Goal: Transaction & Acquisition: Purchase product/service

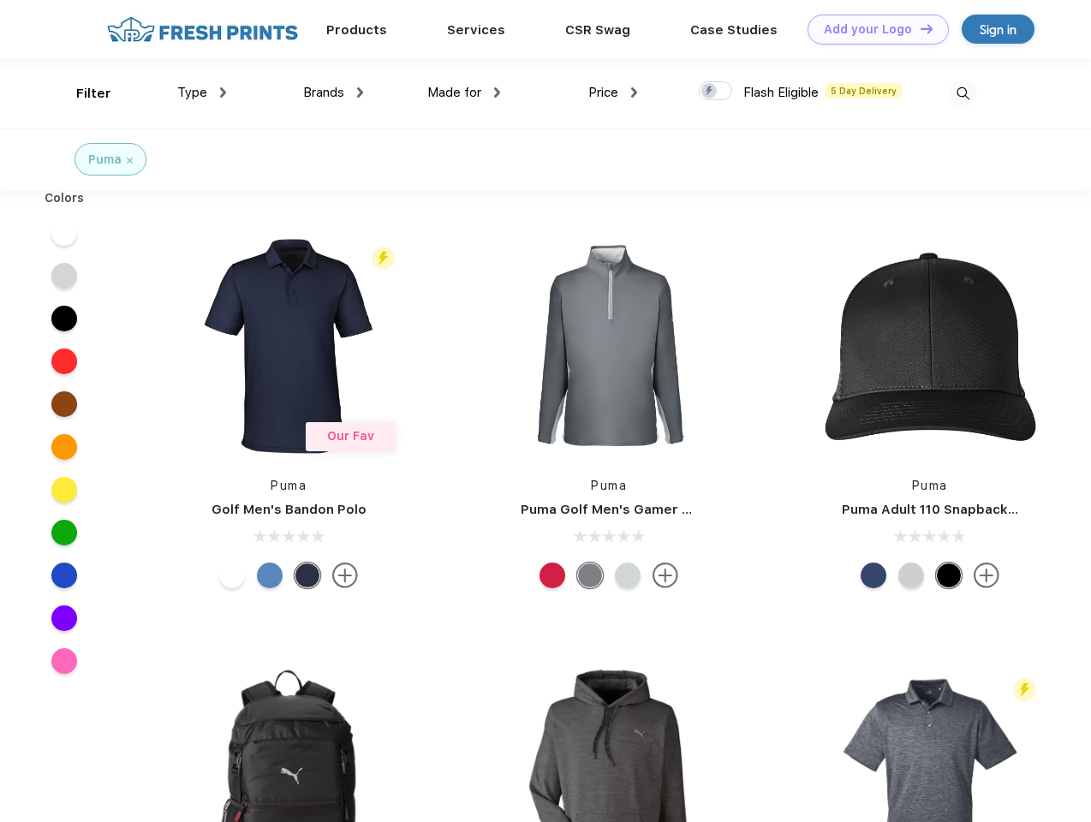
click at [872, 29] on link "Add your Logo Design Tool" at bounding box center [878, 30] width 141 height 30
click at [0, 0] on div "Design Tool" at bounding box center [0, 0] width 0 height 0
click at [919, 28] on link "Add your Logo Design Tool" at bounding box center [878, 30] width 141 height 30
click at [82, 93] on div "Filter" at bounding box center [93, 94] width 35 height 20
click at [202, 93] on span "Type" at bounding box center [192, 92] width 30 height 15
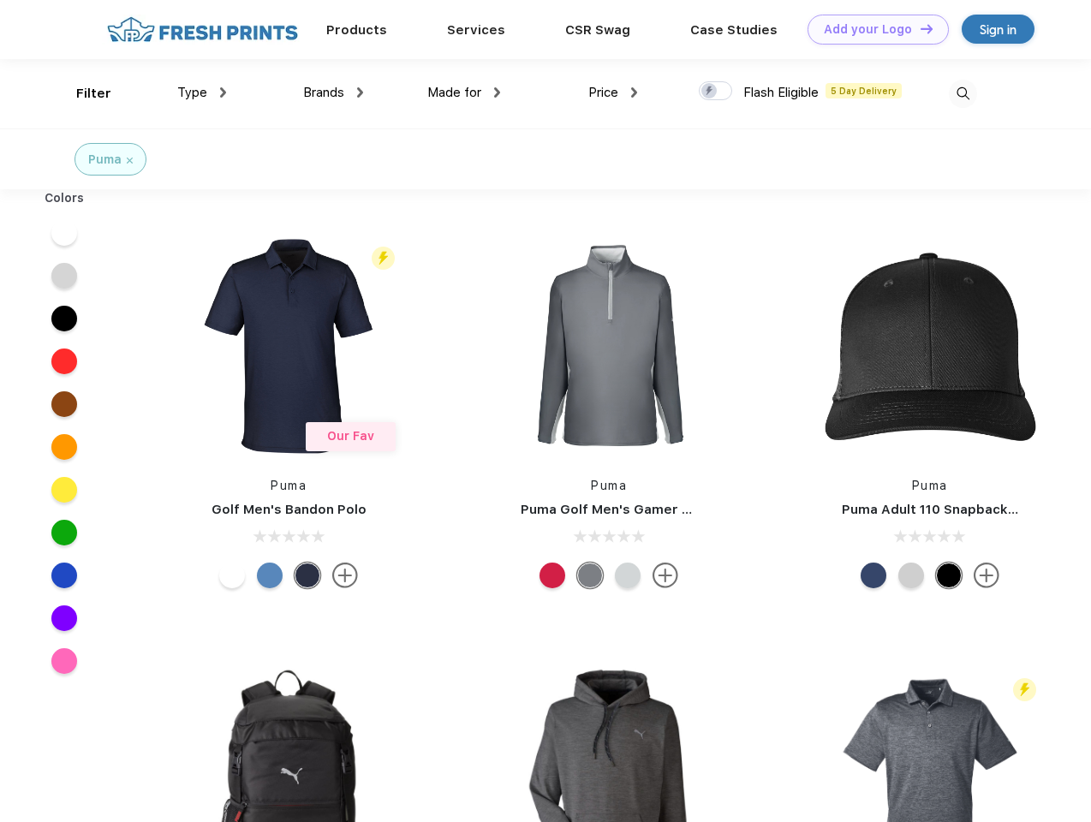
click at [333, 93] on span "Brands" at bounding box center [323, 92] width 41 height 15
click at [464, 93] on span "Made for" at bounding box center [454, 92] width 54 height 15
click at [613, 93] on span "Price" at bounding box center [604, 92] width 30 height 15
click at [716, 92] on div at bounding box center [715, 90] width 33 height 19
click at [710, 92] on input "checkbox" at bounding box center [704, 86] width 11 height 11
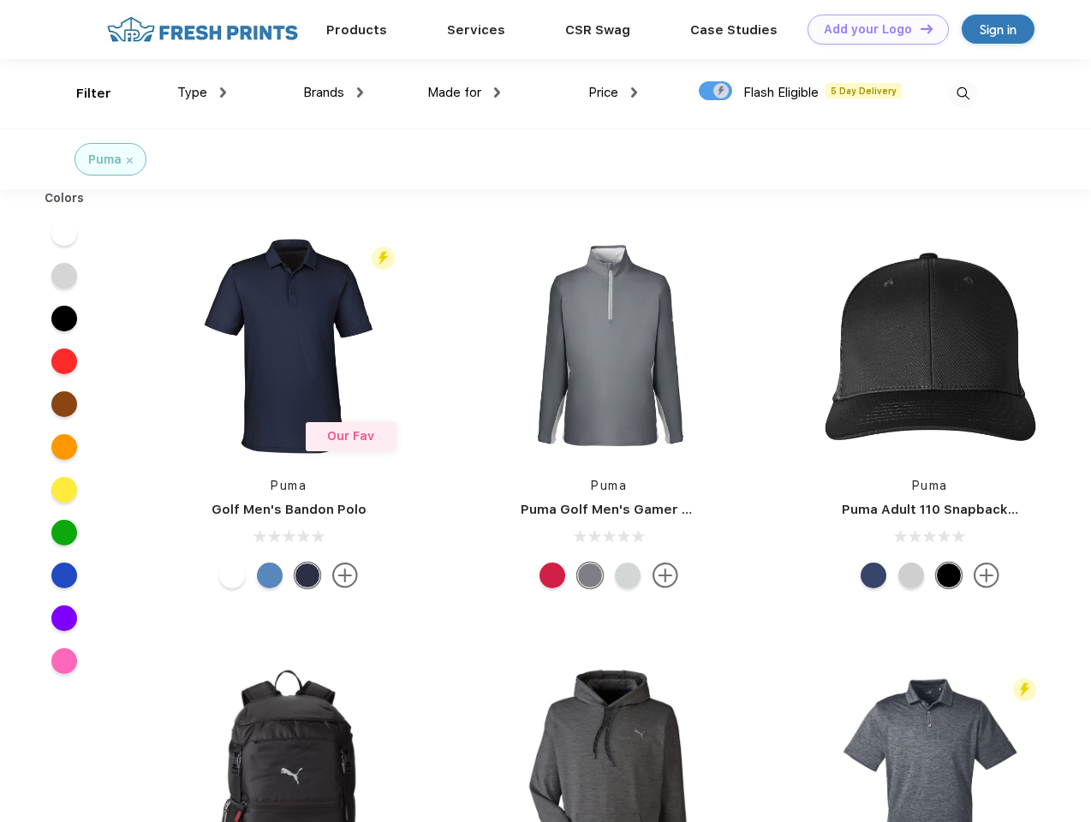
click at [963, 93] on img at bounding box center [963, 94] width 28 height 28
